Goal: Information Seeking & Learning: Check status

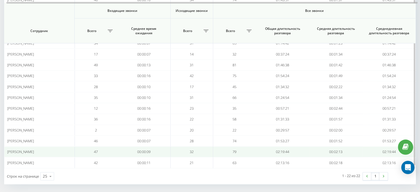
scroll to position [182, 0]
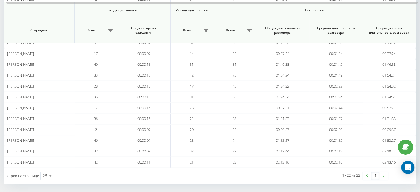
click at [366, 174] on img at bounding box center [367, 175] width 2 height 2
click at [371, 172] on link at bounding box center [367, 176] width 8 height 8
click at [367, 174] on img at bounding box center [367, 175] width 2 height 2
click at [365, 173] on link at bounding box center [367, 176] width 8 height 8
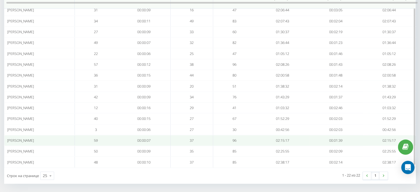
scroll to position [0, 0]
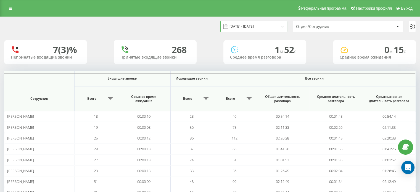
click at [262, 24] on input "[DATE] - [DATE]" at bounding box center [253, 26] width 67 height 11
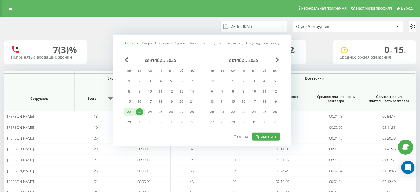
click at [133, 109] on div "22" at bounding box center [129, 112] width 10 height 8
click at [263, 133] on button "Применить" at bounding box center [266, 137] width 28 height 8
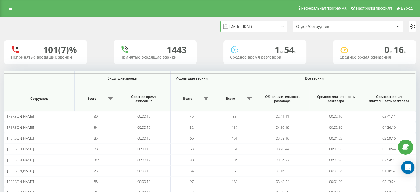
click at [239, 25] on input "22.09.2025 - 22.09.2025" at bounding box center [253, 26] width 67 height 11
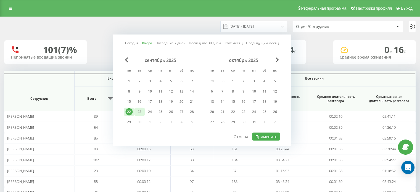
click at [144, 109] on div "23" at bounding box center [139, 112] width 10 height 8
click at [258, 136] on button "Применить" at bounding box center [266, 137] width 28 height 8
type input "[DATE] - [DATE]"
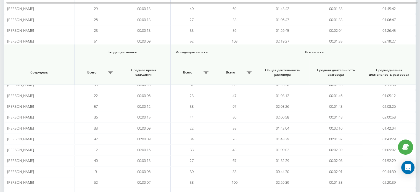
scroll to position [182, 0]
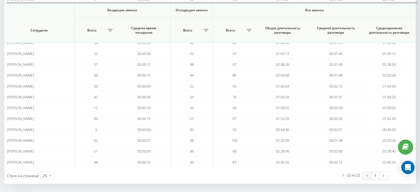
click at [369, 174] on link at bounding box center [367, 176] width 8 height 8
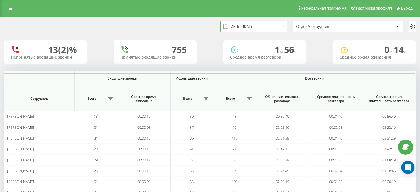
click at [253, 28] on input "[DATE] - [DATE]" at bounding box center [253, 26] width 67 height 11
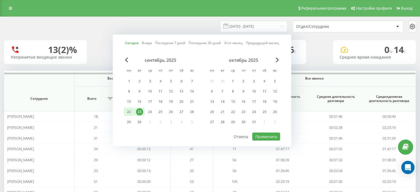
click at [125, 109] on div "22" at bounding box center [128, 111] width 7 height 7
click at [141, 109] on div "23" at bounding box center [139, 111] width 7 height 7
click at [137, 109] on div "23" at bounding box center [139, 111] width 7 height 7
click at [270, 134] on button "Применить" at bounding box center [266, 137] width 28 height 8
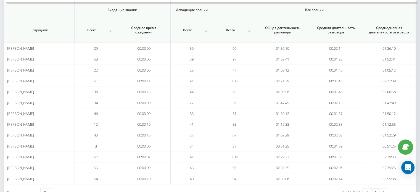
scroll to position [182, 0]
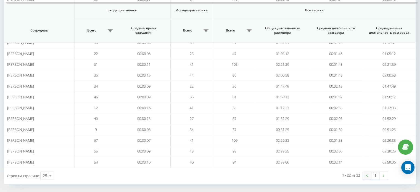
click at [366, 176] on link at bounding box center [367, 176] width 8 height 8
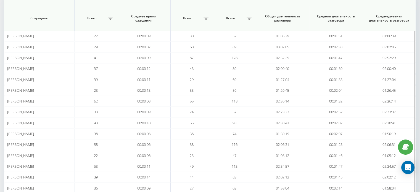
scroll to position [110, 0]
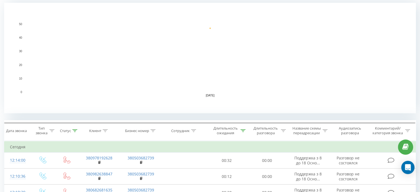
scroll to position [110, 0]
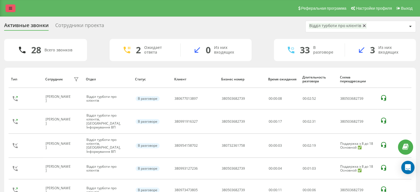
click at [10, 9] on icon at bounding box center [10, 8] width 3 height 4
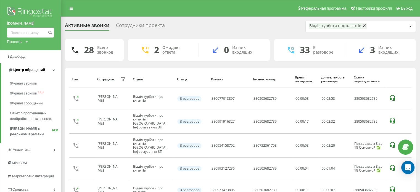
click at [19, 72] on span "Центр обращений" at bounding box center [29, 70] width 32 height 4
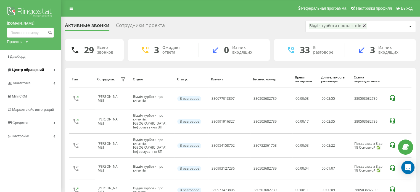
click at [29, 70] on span "Центр обращений" at bounding box center [28, 70] width 32 height 4
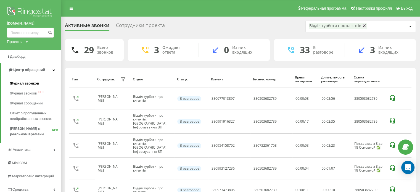
click at [24, 83] on span "Журнал звонков" at bounding box center [24, 84] width 29 height 6
click at [21, 81] on span "Журнал звонков" at bounding box center [24, 84] width 29 height 6
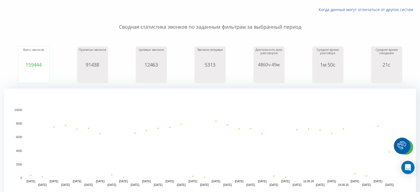
scroll to position [83, 0]
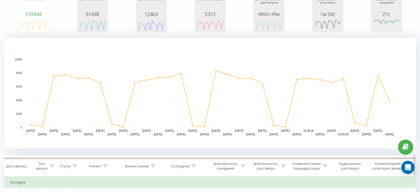
click at [194, 165] on icon at bounding box center [193, 166] width 5 height 3
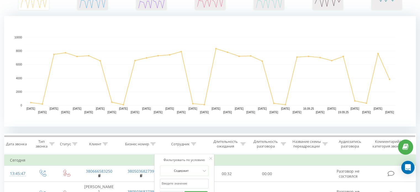
scroll to position [138, 0]
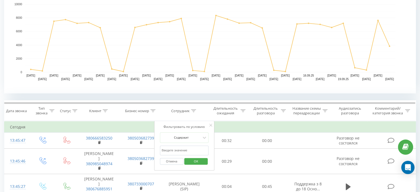
click at [178, 150] on input "text" at bounding box center [184, 151] width 49 height 10
type input "лобас"
click at [192, 162] on span "OK" at bounding box center [195, 161] width 15 height 9
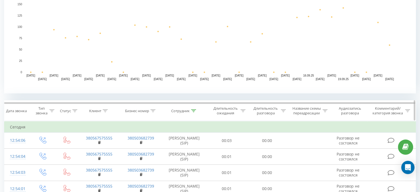
click at [285, 109] on icon at bounding box center [283, 110] width 5 height 3
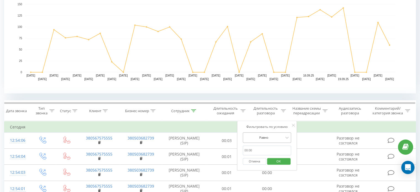
click at [263, 139] on div "Равно" at bounding box center [267, 137] width 49 height 10
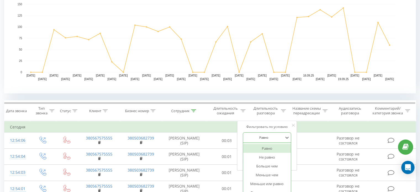
scroll to position [144, 0]
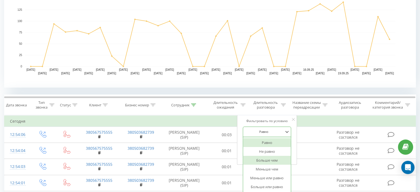
click at [271, 161] on div "Больше чем" at bounding box center [267, 160] width 48 height 9
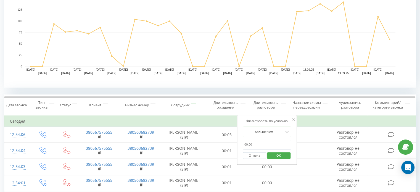
click at [262, 143] on input "text" at bounding box center [267, 145] width 49 height 10
type input "00:20"
click at [277, 155] on span "OK" at bounding box center [278, 155] width 15 height 9
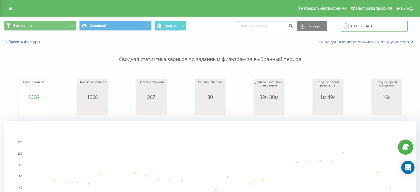
click at [371, 27] on input "23.08.2025 - 23.09.2025" at bounding box center [374, 26] width 67 height 11
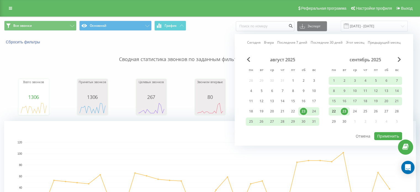
click at [332, 110] on div "22" at bounding box center [333, 111] width 7 height 7
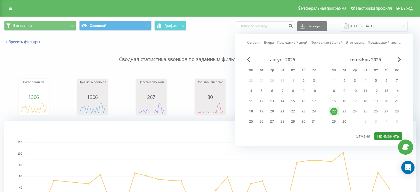
click at [380, 132] on button "Применить" at bounding box center [388, 136] width 28 height 8
type input "22.09.2025 - 22.09.2025"
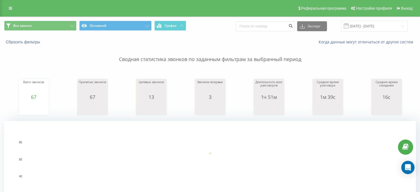
scroll to position [110, 0]
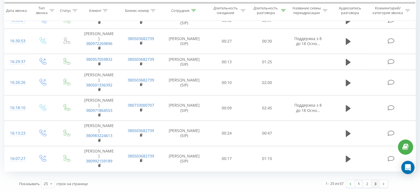
click at [377, 184] on link "3" at bounding box center [375, 184] width 8 height 8
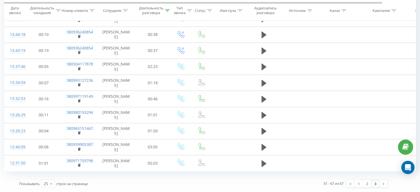
scroll to position [371, 0]
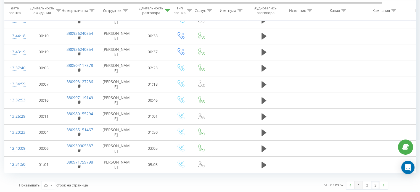
click at [358, 181] on link "1" at bounding box center [359, 185] width 8 height 8
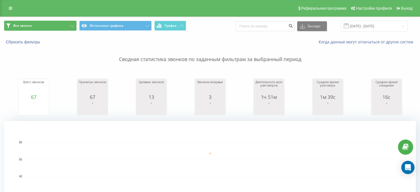
click at [38, 28] on button "Все звонки" at bounding box center [40, 26] width 72 height 10
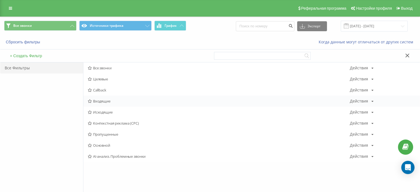
click at [130, 97] on div "Входящие Действия Редактировать Копировать Удалить По умолчанию Поделиться" at bounding box center [251, 101] width 336 height 11
click at [102, 100] on span "Входящие" at bounding box center [219, 101] width 262 height 4
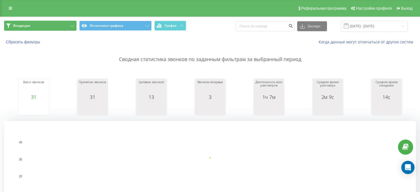
click at [50, 27] on button "Входящие" at bounding box center [40, 26] width 72 height 10
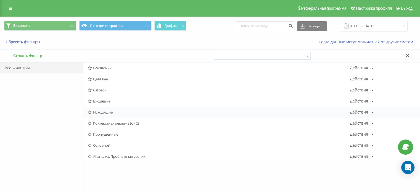
click at [110, 113] on span "Исходящие" at bounding box center [219, 112] width 262 height 4
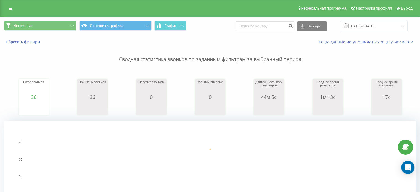
drag, startPoint x: 10, startPoint y: 10, endPoint x: 12, endPoint y: 14, distance: 4.9
click at [10, 9] on icon at bounding box center [10, 8] width 3 height 4
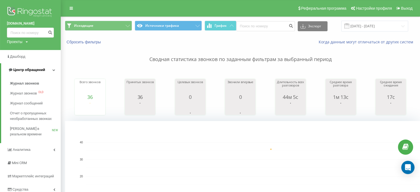
click at [28, 69] on span "Центр обращений" at bounding box center [29, 70] width 32 height 4
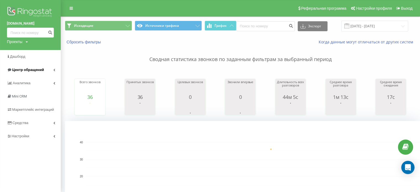
click at [23, 67] on span "Центр обращений" at bounding box center [25, 70] width 37 height 6
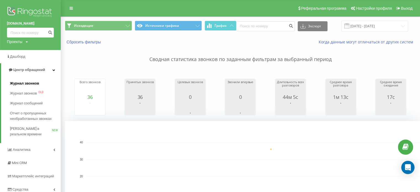
click at [24, 83] on span "Журнал звонков" at bounding box center [24, 84] width 29 height 6
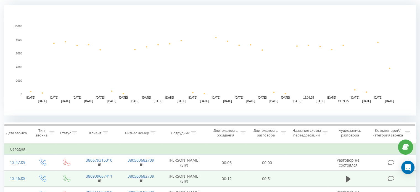
scroll to position [166, 0]
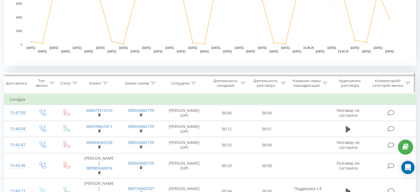
click at [195, 80] on th "Сотрудник" at bounding box center [184, 83] width 45 height 20
click at [194, 80] on th "Сотрудник" at bounding box center [184, 83] width 45 height 20
click at [194, 82] on icon at bounding box center [193, 83] width 5 height 3
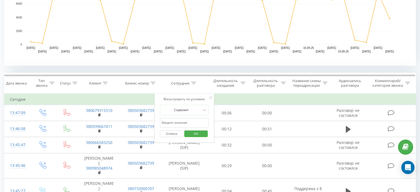
click at [170, 121] on input "text" at bounding box center [184, 123] width 49 height 10
type input "[PERSON_NAME]"
click at [197, 134] on span "OK" at bounding box center [195, 133] width 15 height 9
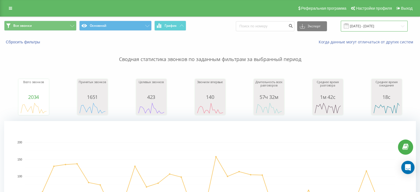
click at [358, 24] on input "23.08.2025 - 23.09.2025" at bounding box center [374, 26] width 67 height 11
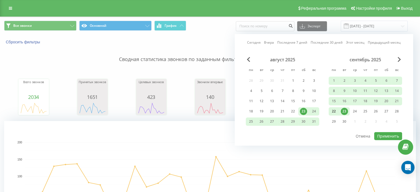
click at [335, 109] on div "22" at bounding box center [333, 111] width 7 height 7
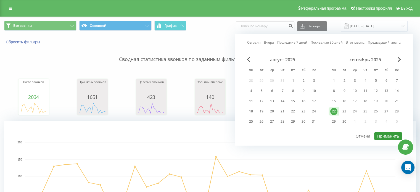
click at [385, 132] on button "Применить" at bounding box center [388, 136] width 28 height 8
type input "22.09.2025 - 22.09.2025"
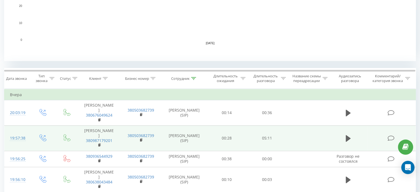
scroll to position [188, 0]
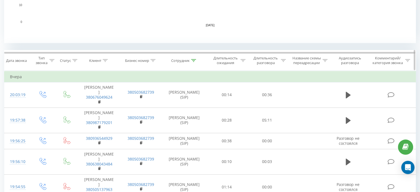
click at [284, 59] on icon at bounding box center [283, 60] width 5 height 3
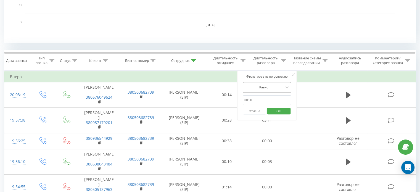
click at [282, 84] on div at bounding box center [263, 86] width 39 height 5
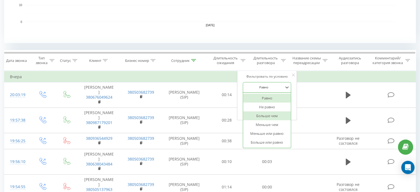
click at [274, 115] on div "Больше чем" at bounding box center [267, 115] width 48 height 9
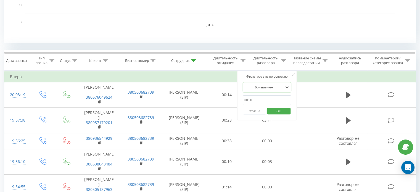
click at [267, 98] on input "text" at bounding box center [267, 100] width 49 height 10
type input "00:20"
click at [278, 110] on span "OK" at bounding box center [278, 111] width 15 height 9
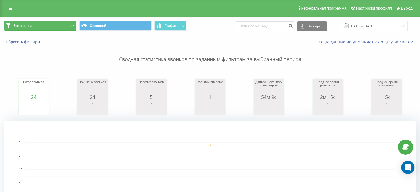
click at [52, 21] on button "Все звонки" at bounding box center [40, 26] width 72 height 10
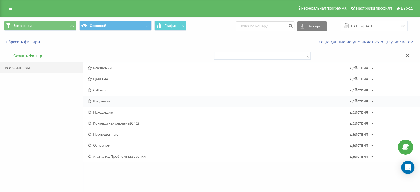
click at [110, 100] on span "Входящие" at bounding box center [219, 101] width 262 height 4
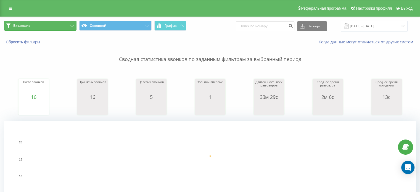
click at [39, 25] on button "Входящие" at bounding box center [40, 26] width 72 height 10
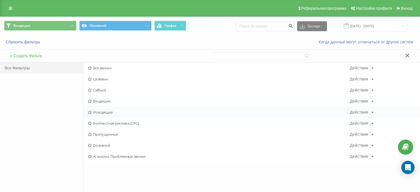
click at [104, 108] on div "Исходящие Действия Редактировать Копировать Удалить По умолчанию Поделиться" at bounding box center [251, 112] width 336 height 11
click at [110, 115] on div "Исходящие Действия Редактировать Копировать Удалить По умолчанию Поделиться" at bounding box center [251, 112] width 336 height 11
click at [105, 113] on span "Исходящие" at bounding box center [219, 112] width 262 height 4
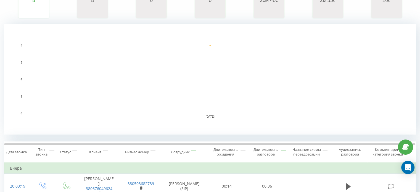
scroll to position [138, 0]
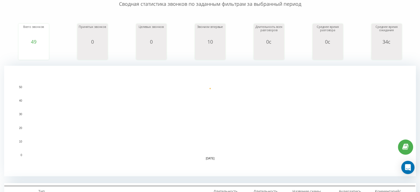
scroll to position [166, 0]
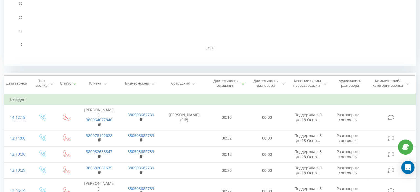
scroll to position [55, 0]
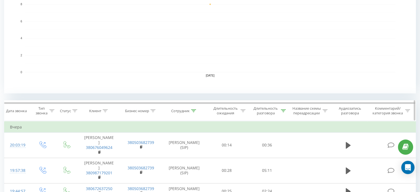
scroll to position [138, 0]
click at [195, 109] on icon at bounding box center [193, 110] width 5 height 3
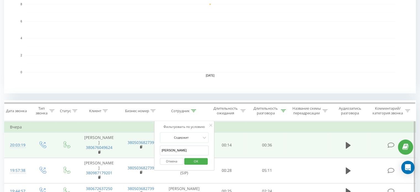
drag, startPoint x: 188, startPoint y: 154, endPoint x: 151, endPoint y: 155, distance: 37.3
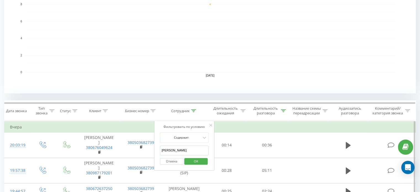
type input "юрчук"
click at [189, 160] on span "OK" at bounding box center [195, 161] width 15 height 9
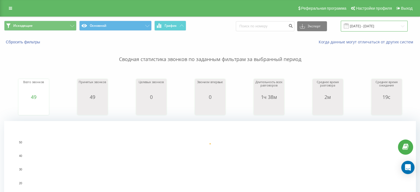
click at [360, 24] on input "22.09.2025 - 22.09.2025" at bounding box center [374, 26] width 67 height 11
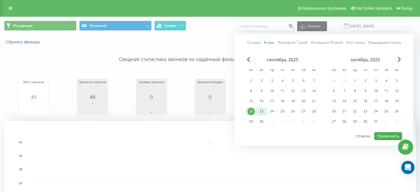
click at [266, 109] on div "23" at bounding box center [261, 111] width 10 height 8
click at [381, 133] on button "Применить" at bounding box center [388, 136] width 28 height 8
type input "[DATE] - [DATE]"
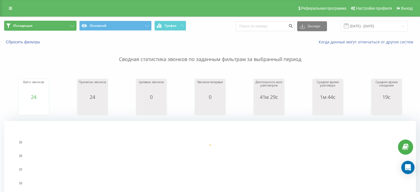
click at [59, 26] on button "Исходящие" at bounding box center [40, 26] width 72 height 10
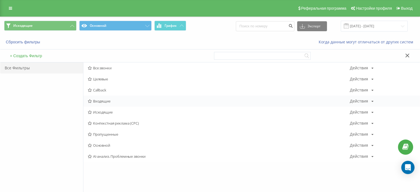
click at [121, 102] on span "Входящие" at bounding box center [219, 101] width 262 height 4
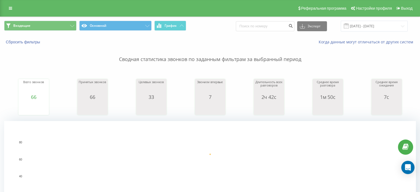
scroll to position [138, 0]
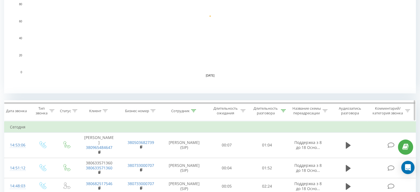
click at [282, 111] on icon at bounding box center [283, 110] width 5 height 3
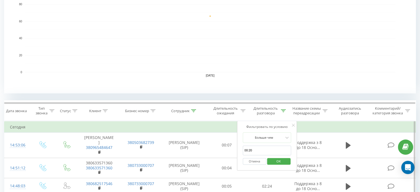
click at [254, 159] on button "Отмена" at bounding box center [254, 161] width 23 height 7
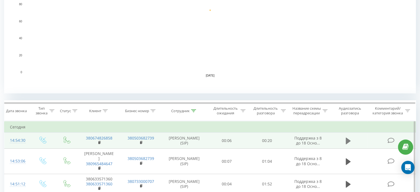
click at [346, 142] on icon at bounding box center [348, 140] width 5 height 7
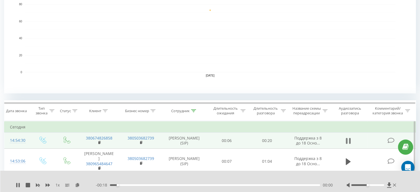
click at [349, 140] on icon at bounding box center [348, 141] width 5 height 8
click at [282, 110] on icon at bounding box center [283, 110] width 5 height 3
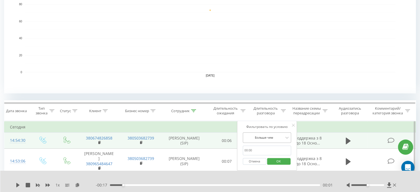
scroll to position [144, 0]
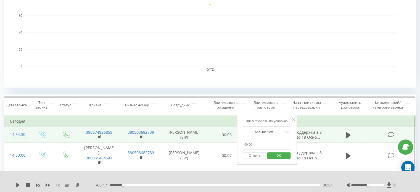
click at [281, 137] on div "Больше чем" at bounding box center [267, 131] width 49 height 10
click at [265, 158] on div "Больше чем" at bounding box center [267, 160] width 48 height 9
click at [264, 145] on input "00:20" at bounding box center [267, 145] width 49 height 10
type input "00:20"
click at [279, 152] on span "OK" at bounding box center [278, 155] width 15 height 9
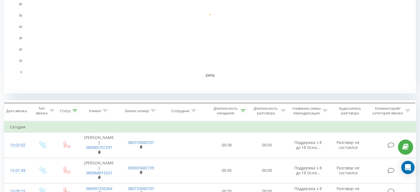
scroll to position [28, 0]
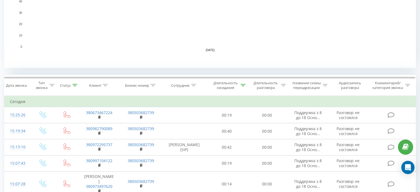
scroll to position [166, 0]
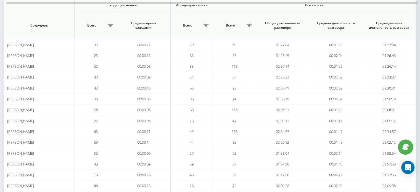
scroll to position [182, 0]
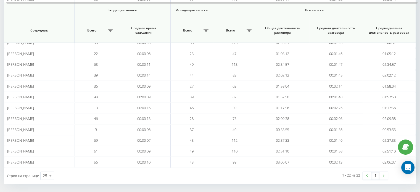
click at [369, 176] on link at bounding box center [367, 176] width 8 height 8
click at [366, 174] on img at bounding box center [367, 175] width 2 height 2
click at [368, 175] on link at bounding box center [367, 176] width 8 height 8
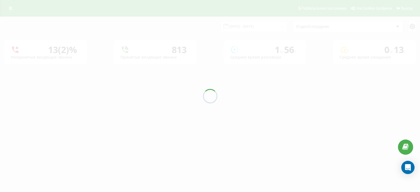
scroll to position [0, 0]
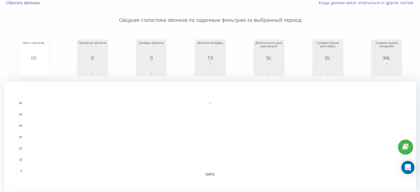
scroll to position [6, 0]
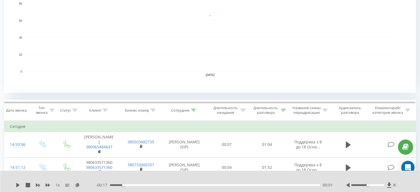
scroll to position [144, 0]
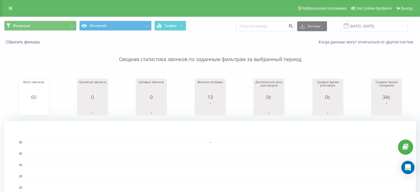
click at [379, 67] on div "Сводная статистика звонков по заданным фильтрам за выбранный период Всего звонк…" at bounding box center [210, 138] width 412 height 187
click at [20, 61] on p "Сводная статистика звонков по заданным фильтрам за выбранный период" at bounding box center [210, 54] width 412 height 18
